Goal: Information Seeking & Learning: Learn about a topic

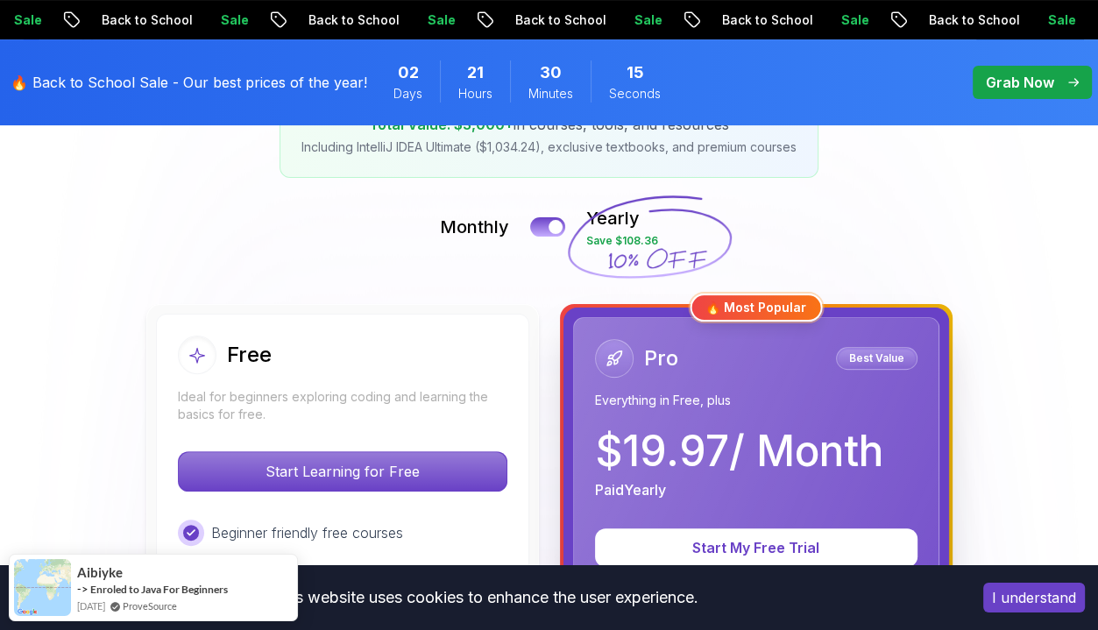
scroll to position [329, 0]
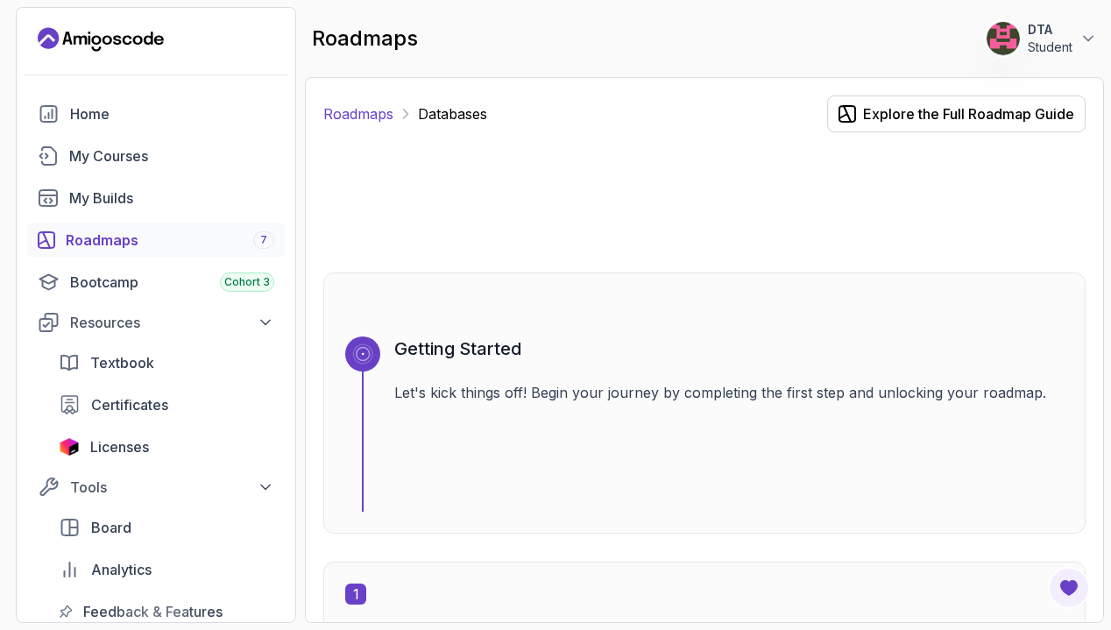
click at [383, 119] on link "Roadmaps" at bounding box center [358, 113] width 70 height 21
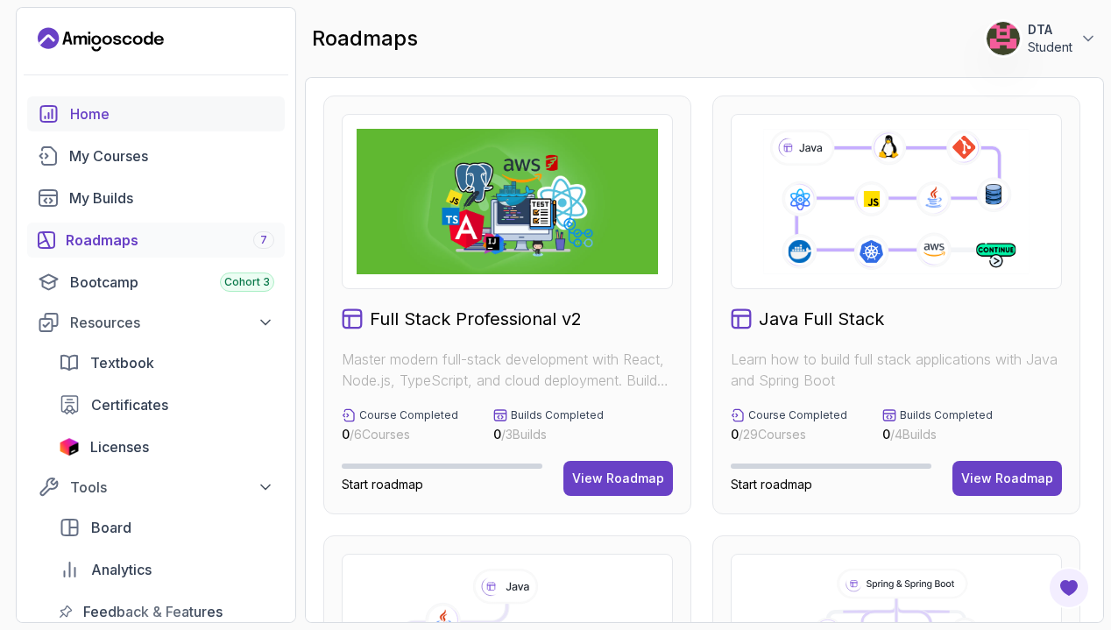
click at [100, 102] on link "Home" at bounding box center [156, 113] width 258 height 35
click at [272, 312] on div "Resources" at bounding box center [172, 322] width 204 height 21
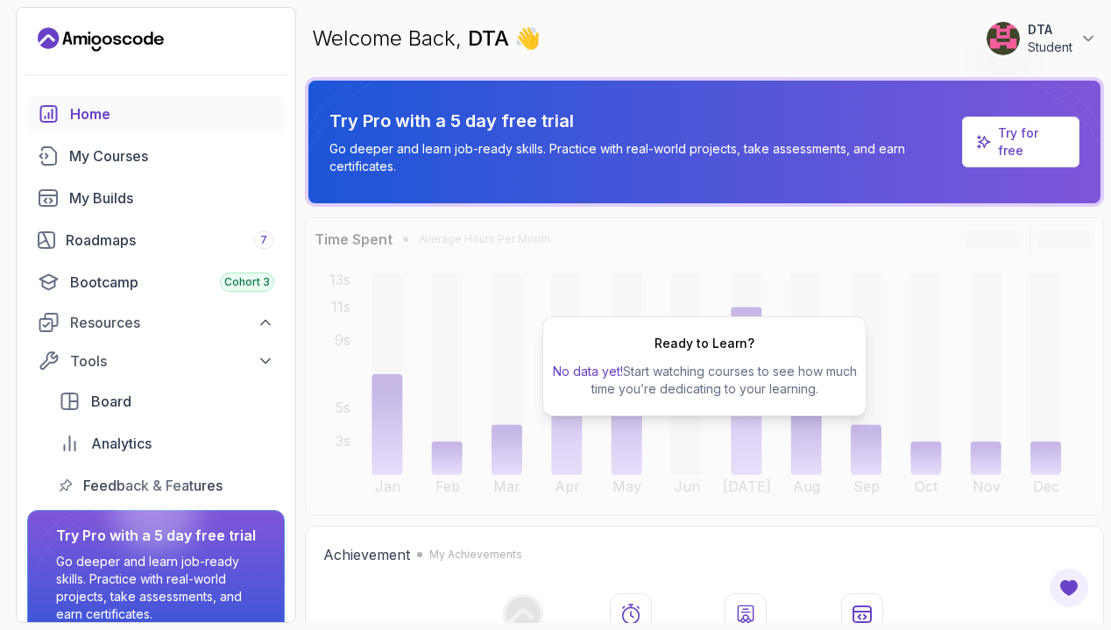
click at [720, 55] on div "Welcome Back, DTA 👋 0 Points 1 DTA Student" at bounding box center [704, 38] width 799 height 63
click at [133, 163] on div "My Courses" at bounding box center [171, 155] width 205 height 21
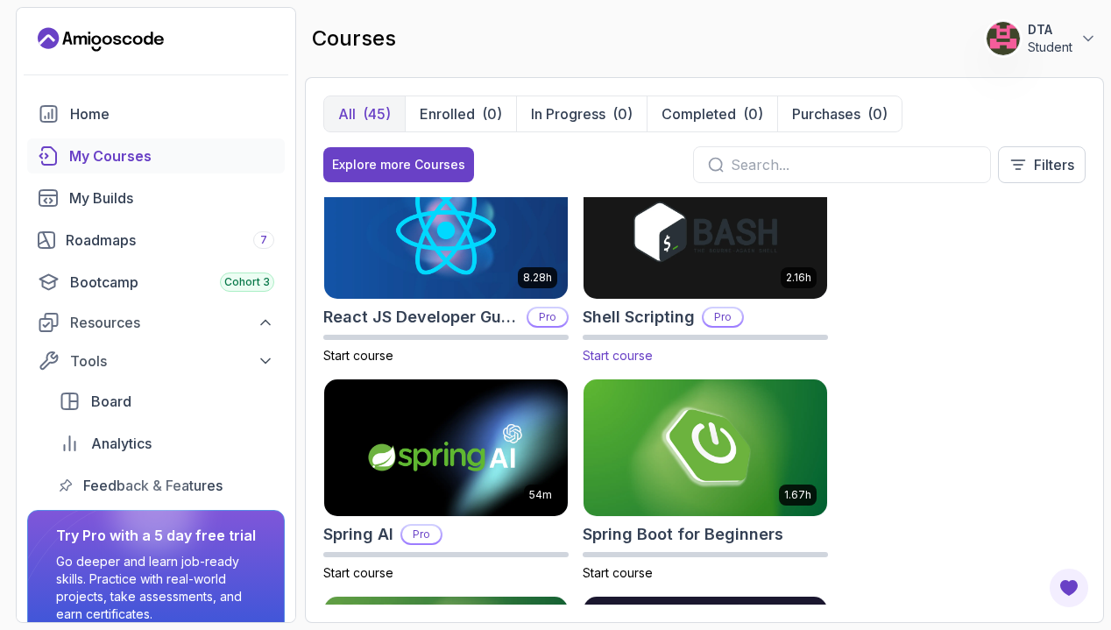
scroll to position [3709, 0]
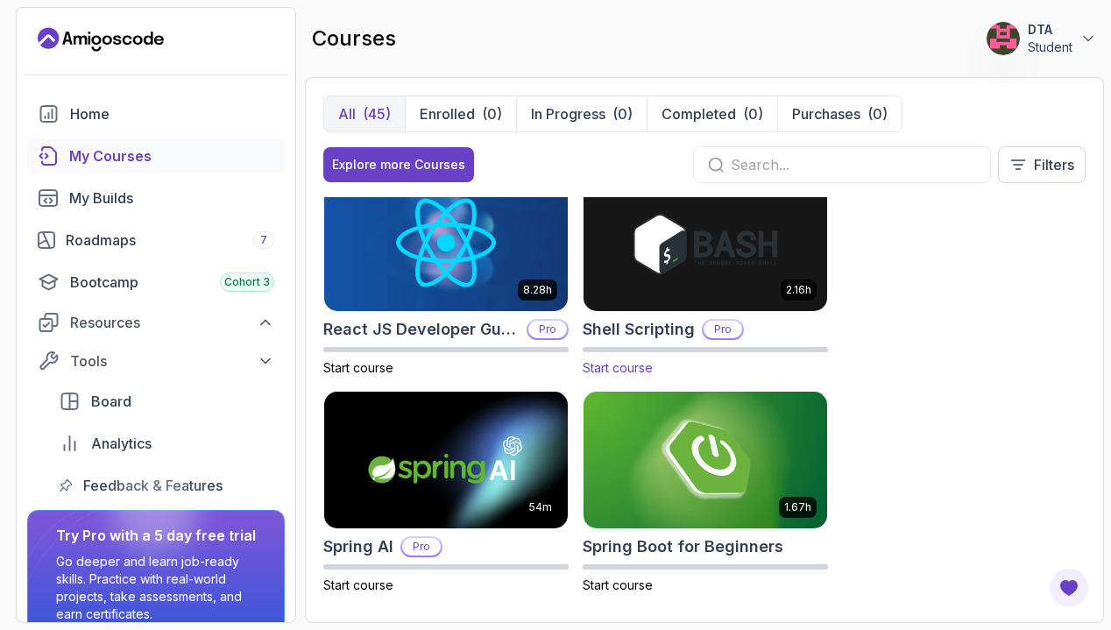
click at [659, 257] on img at bounding box center [705, 243] width 256 height 143
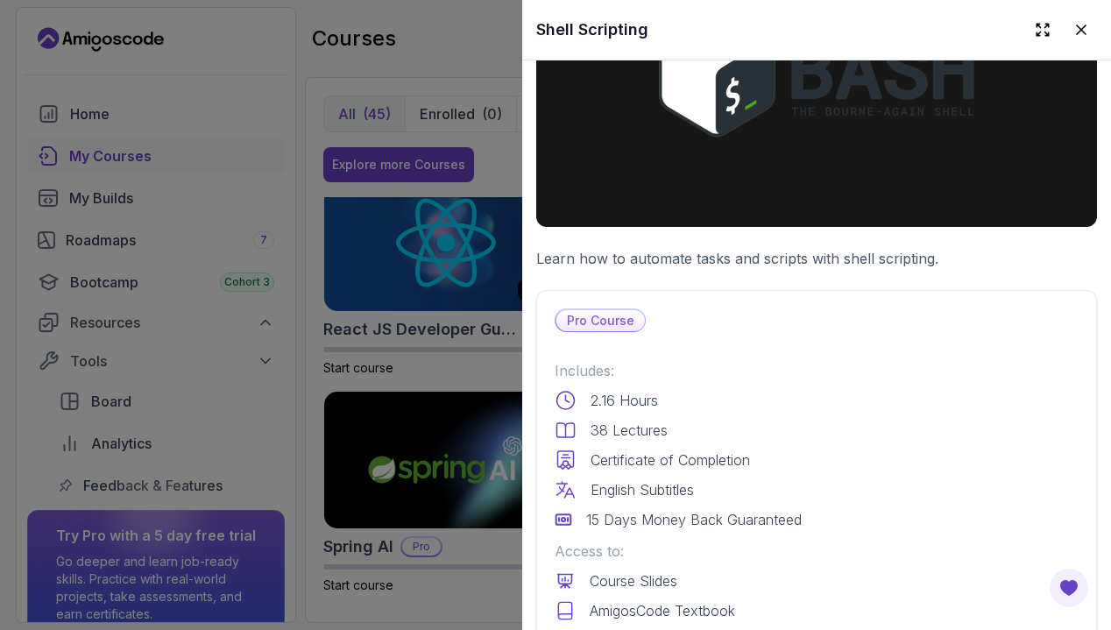
scroll to position [0, 0]
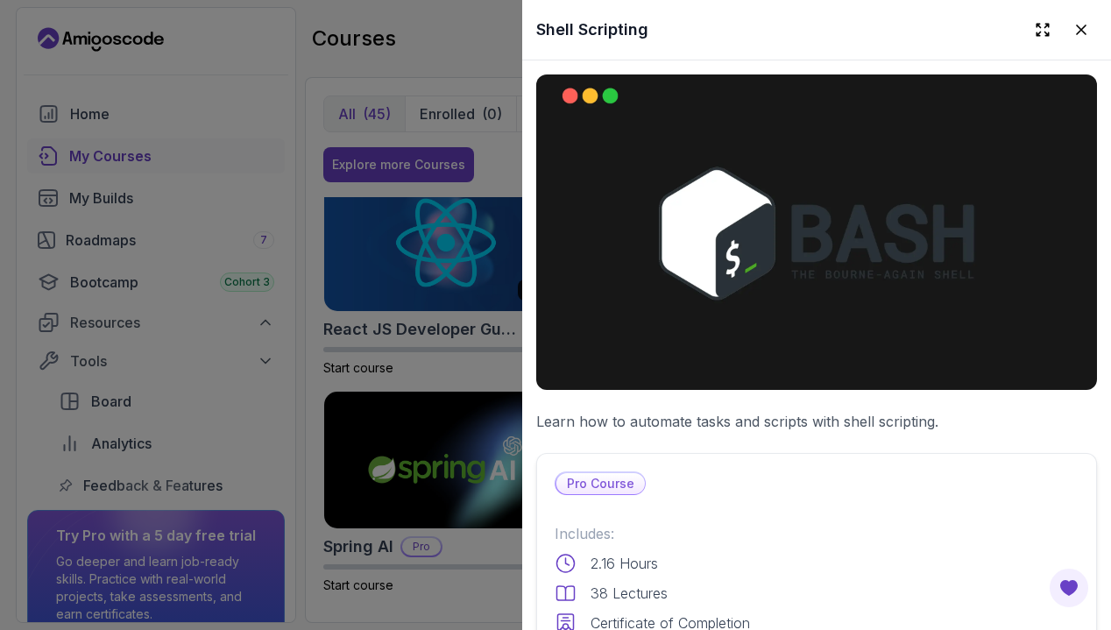
click at [415, 311] on div at bounding box center [555, 315] width 1111 height 630
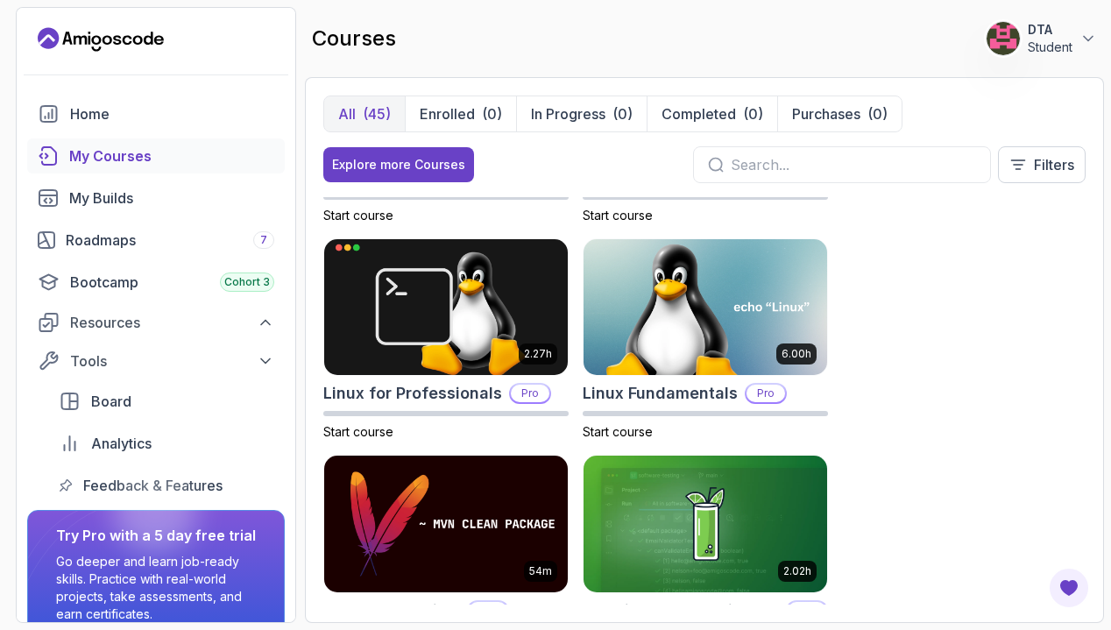
scroll to position [3178, 0]
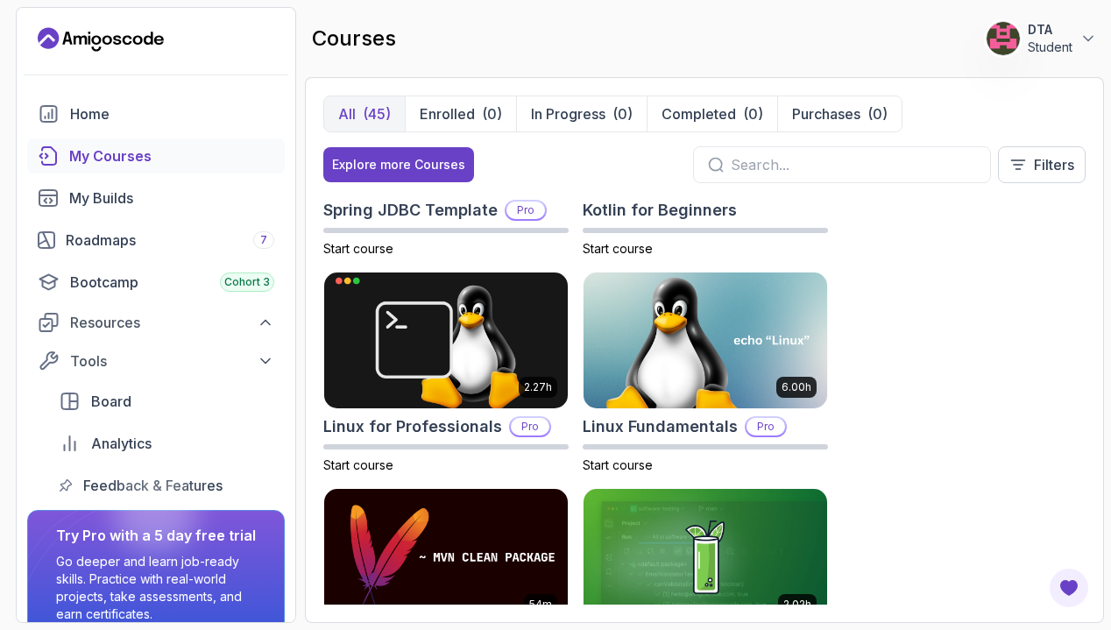
click at [862, 154] on input "text" at bounding box center [853, 164] width 245 height 21
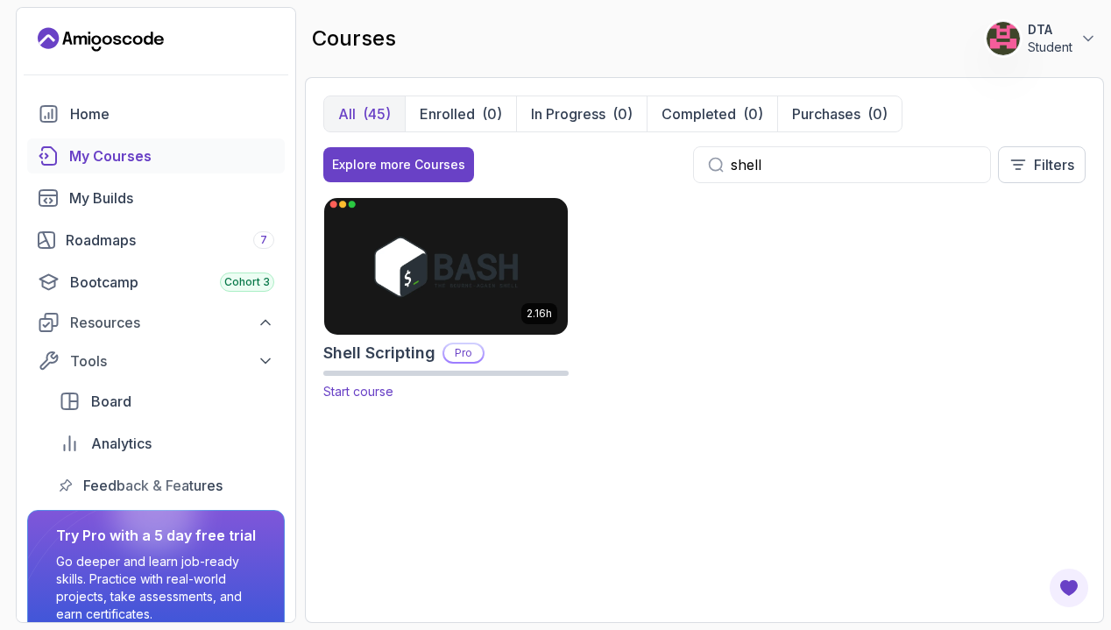
type input "shell"
click at [371, 398] on p "Start course" at bounding box center [445, 392] width 245 height 18
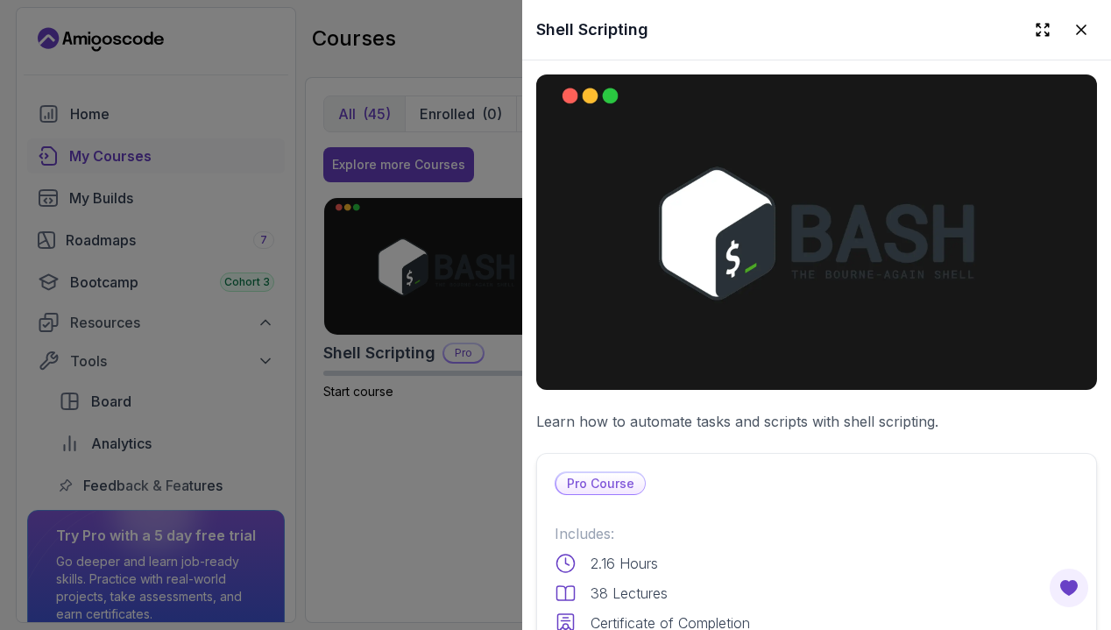
click at [396, 306] on div at bounding box center [555, 315] width 1111 height 630
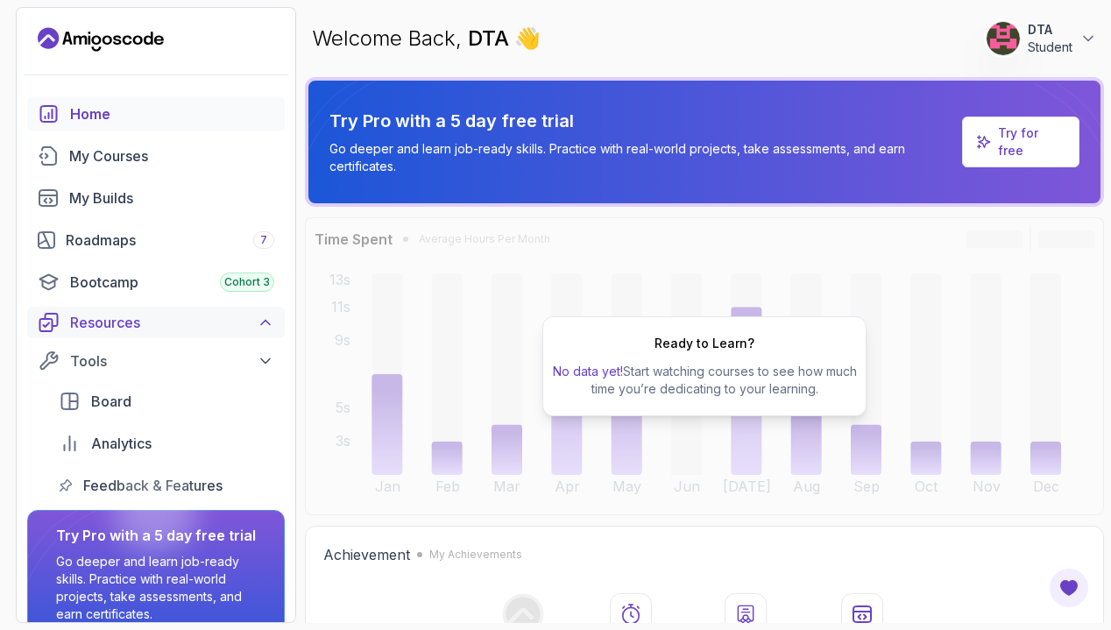
click at [273, 322] on icon at bounding box center [266, 323] width 18 height 18
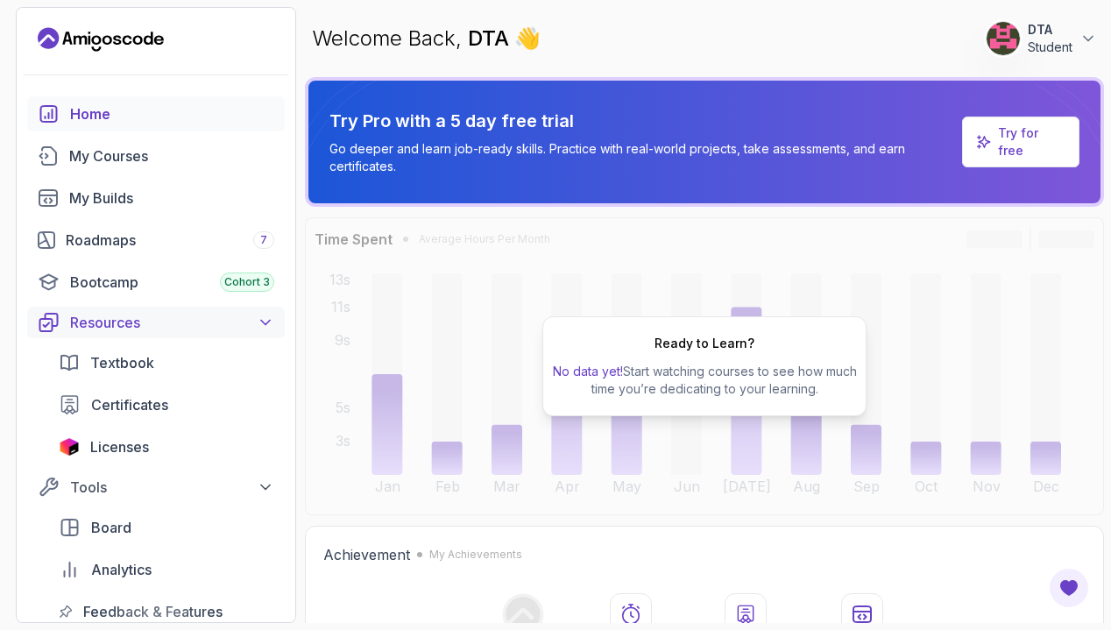
click at [273, 322] on icon at bounding box center [266, 323] width 18 height 18
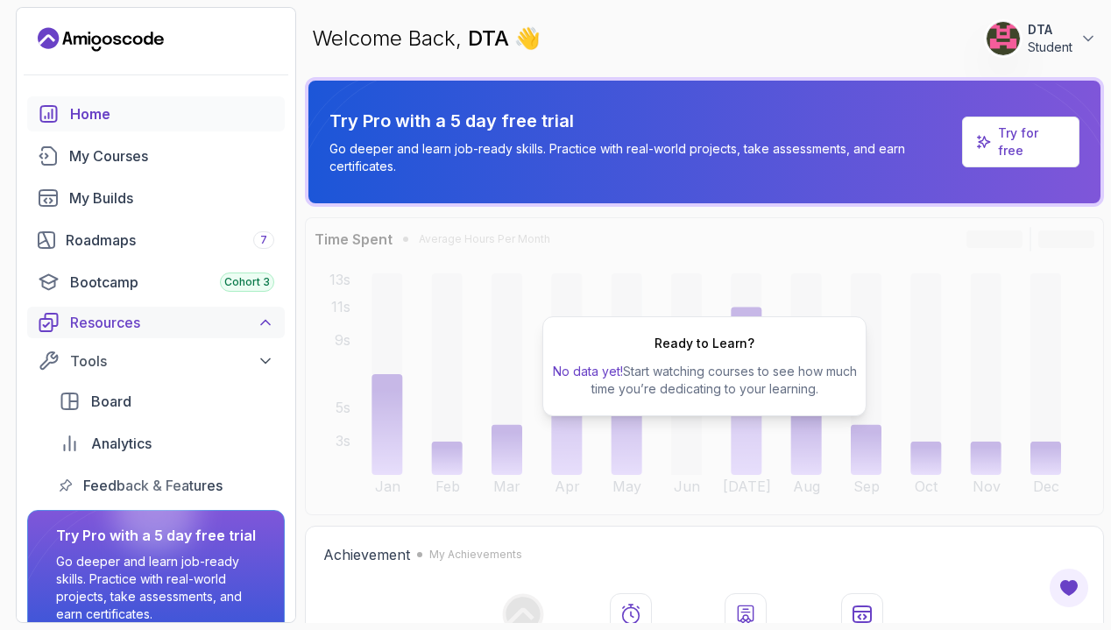
click at [273, 322] on icon at bounding box center [266, 323] width 18 height 18
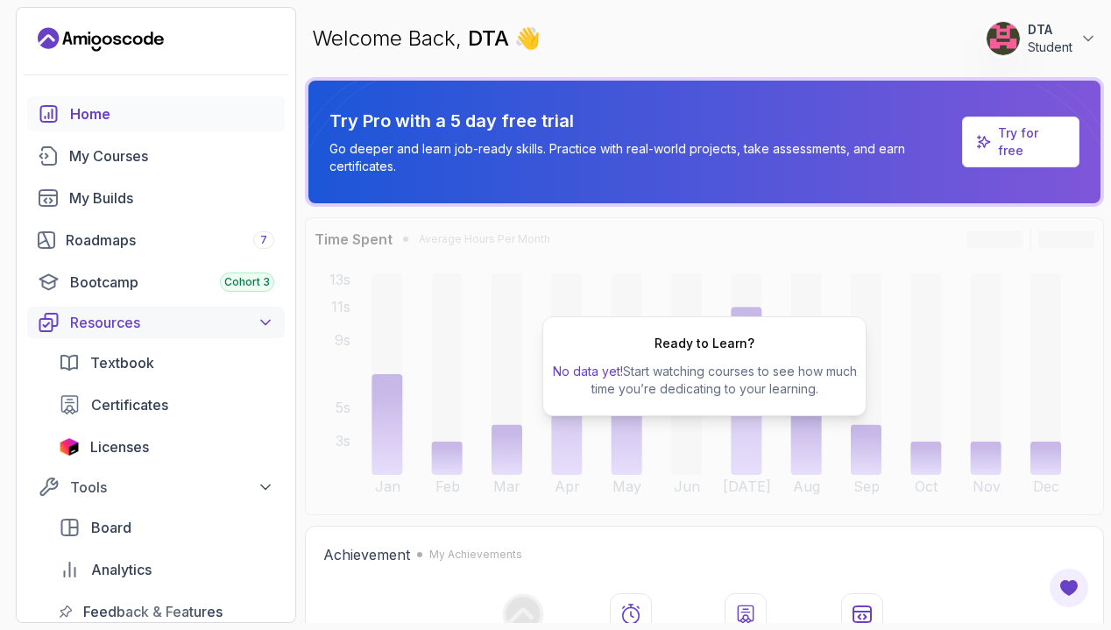
click at [259, 320] on icon at bounding box center [266, 323] width 18 height 18
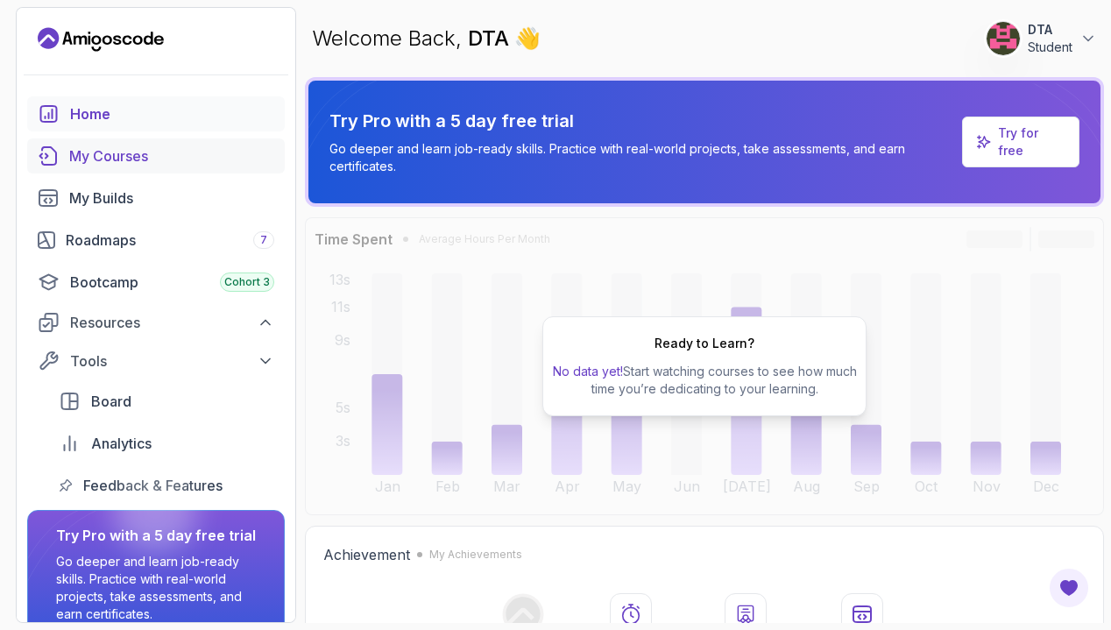
click at [112, 156] on div "My Courses" at bounding box center [171, 155] width 205 height 21
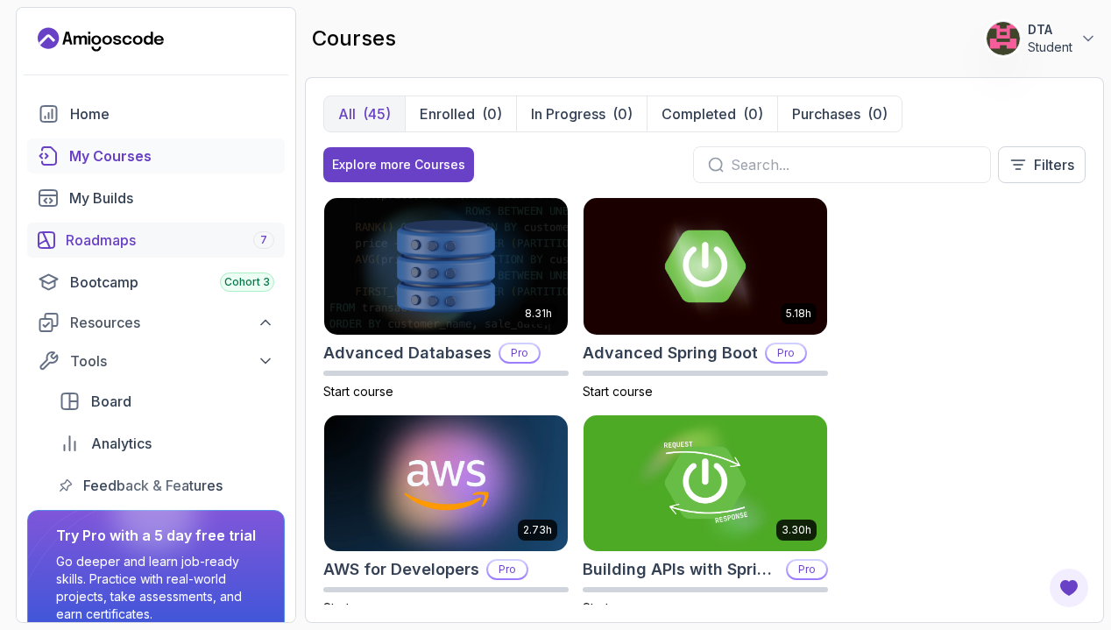
click at [124, 243] on div "Roadmaps 7" at bounding box center [170, 240] width 209 height 21
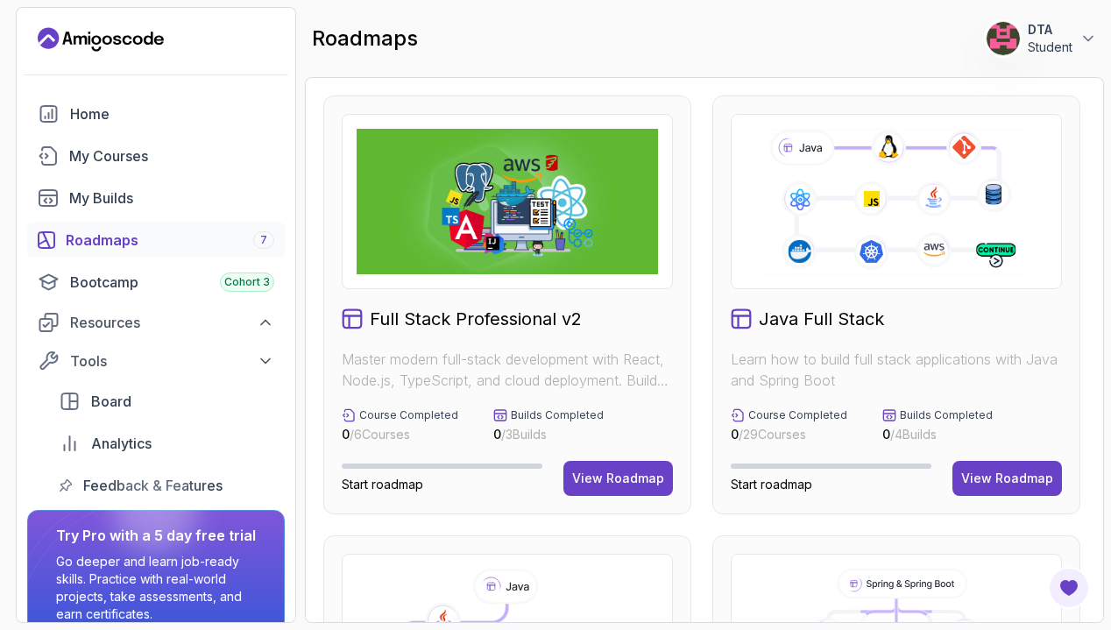
click at [533, 328] on h2 "Full Stack Professional v2" at bounding box center [476, 319] width 212 height 25
click at [597, 487] on button "View Roadmap" at bounding box center [618, 478] width 110 height 35
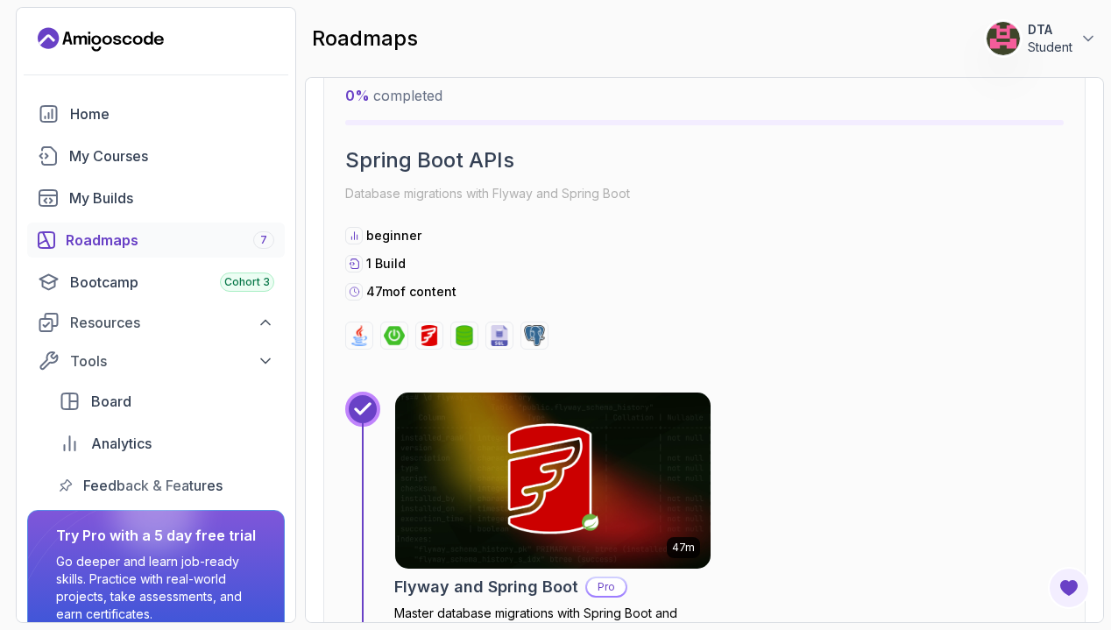
scroll to position [1257, 0]
